Goal: Transaction & Acquisition: Purchase product/service

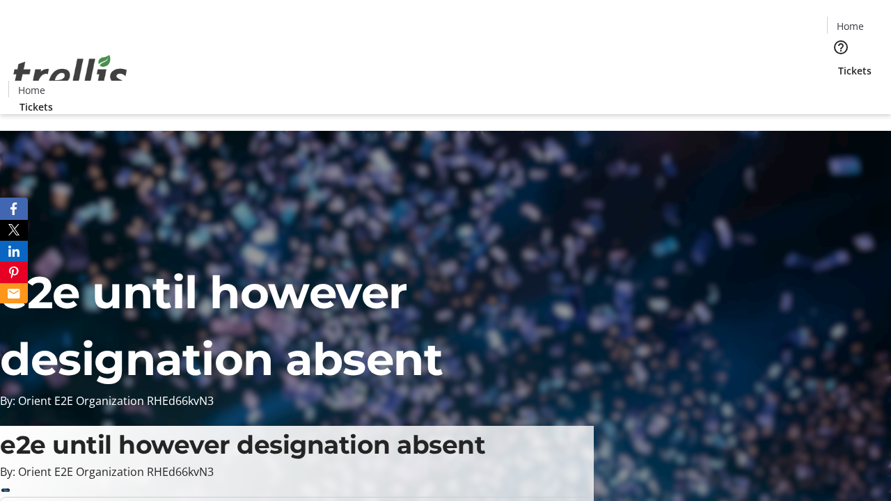
click at [838, 63] on span "Tickets" at bounding box center [854, 70] width 33 height 15
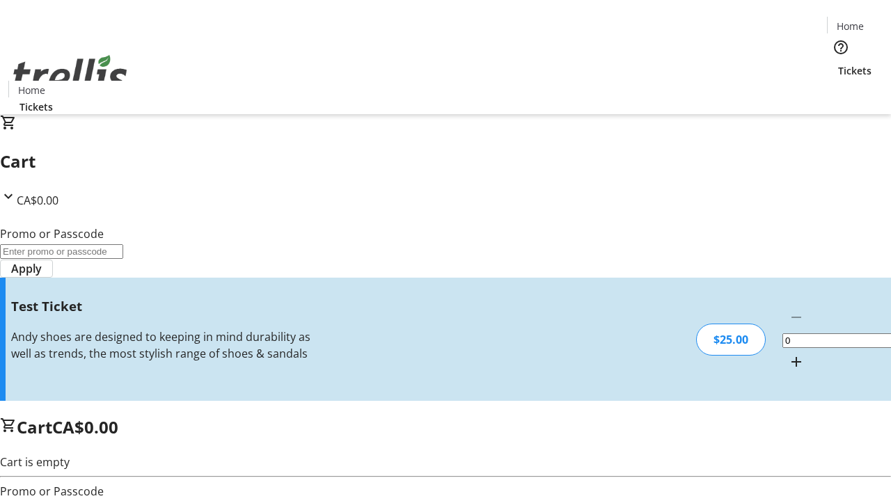
click at [788, 354] on mat-icon "Increment by one" at bounding box center [796, 362] width 17 height 17
type input "1"
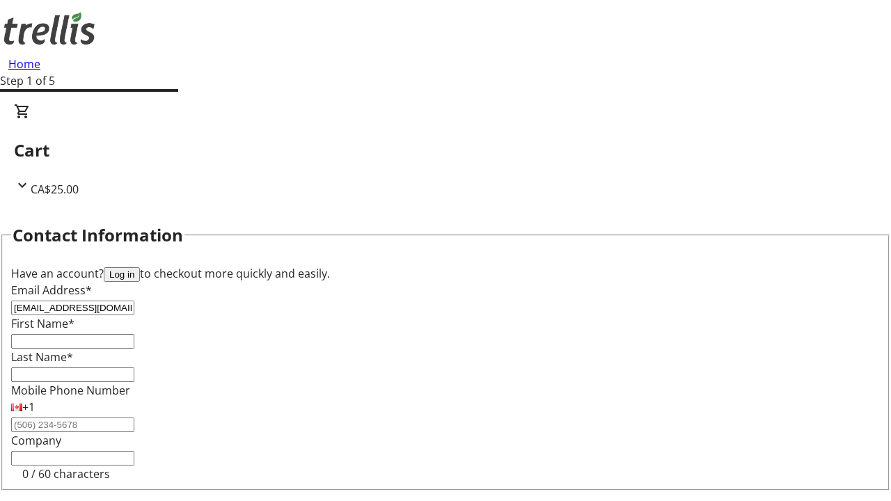
type input "[EMAIL_ADDRESS][DOMAIN_NAME]"
type input "Javonte"
type input "[PERSON_NAME]"
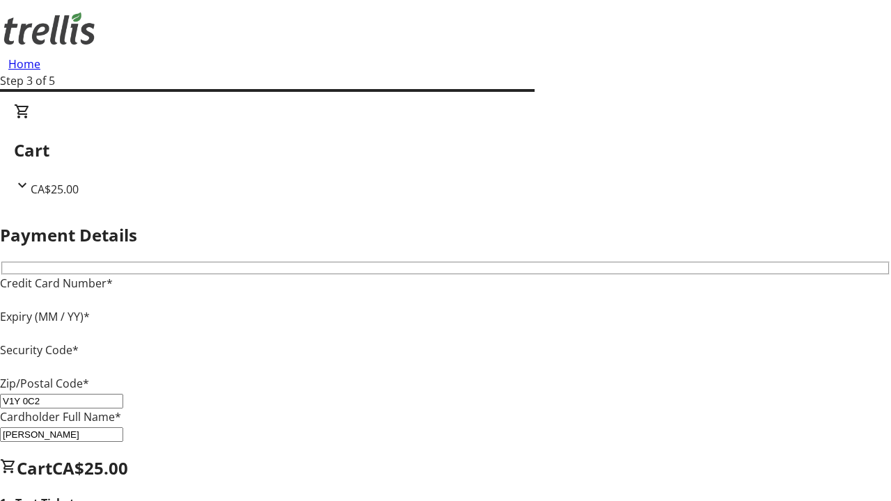
type input "V1Y 0C2"
